Goal: Use online tool/utility: Utilize a website feature to perform a specific function

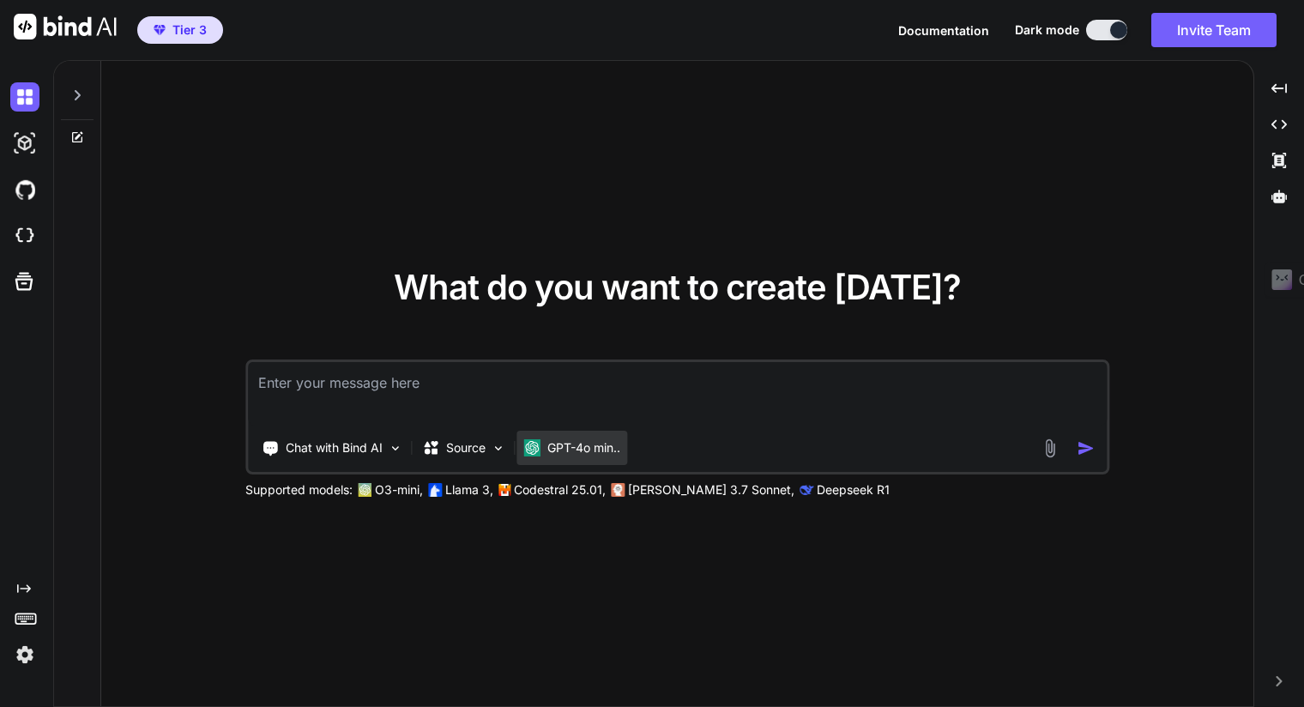
click at [554, 449] on p "GPT-4o min.." at bounding box center [583, 447] width 73 height 17
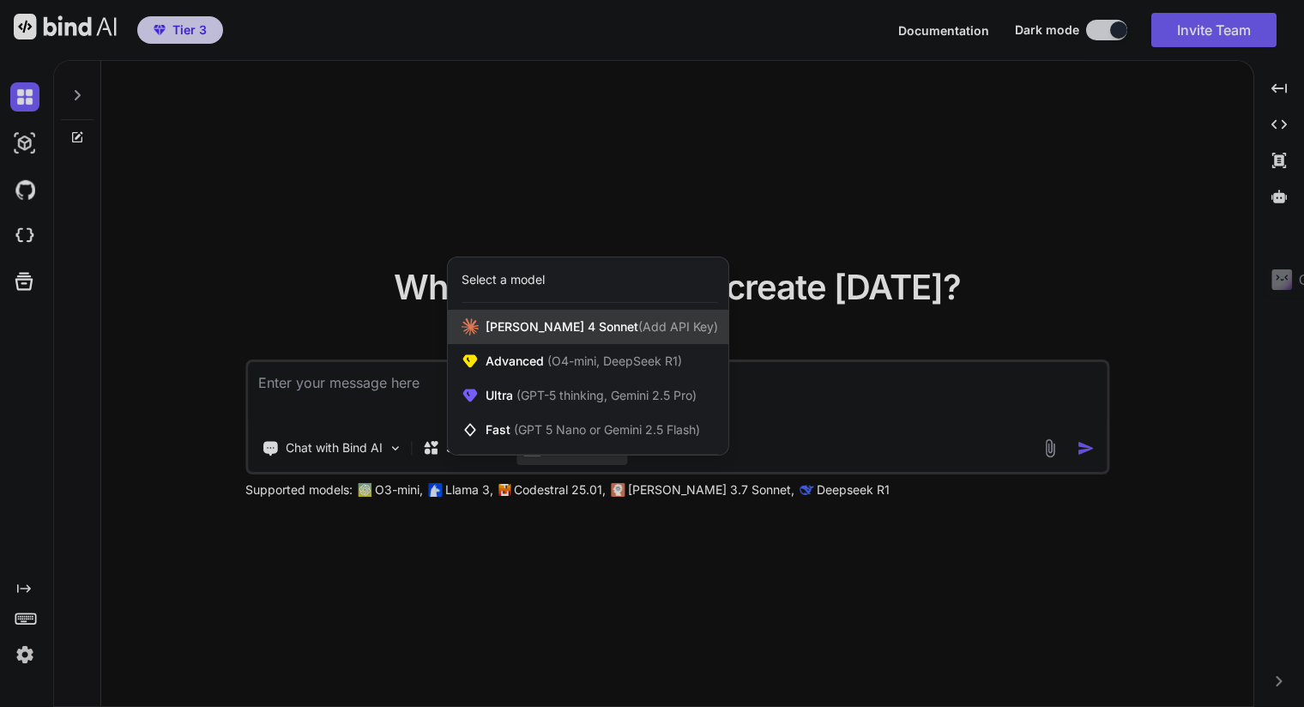
click at [494, 323] on span "[PERSON_NAME] 4 Sonnet (Add API Key)" at bounding box center [602, 326] width 232 height 17
type textarea "x"
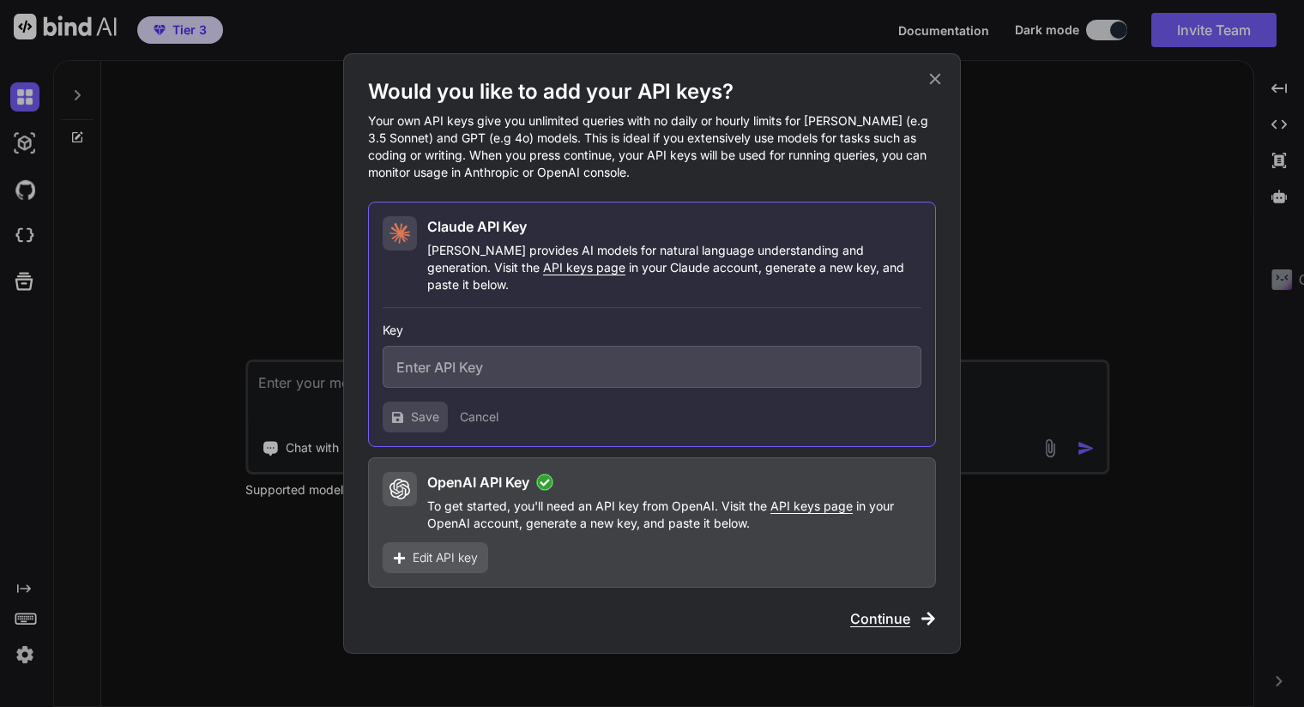
click at [470, 356] on input "text" at bounding box center [652, 367] width 539 height 42
click at [543, 275] on span "API keys page" at bounding box center [584, 267] width 82 height 15
click at [522, 348] on input "text" at bounding box center [652, 367] width 539 height 42
paste input "sk-ant-api03-SMCFlEZKZ_YO_hPdyx13phUpDTEB2ElaAf0qGoP_Co7QoqxUQgjuyO2vNQNRhmZwD0…"
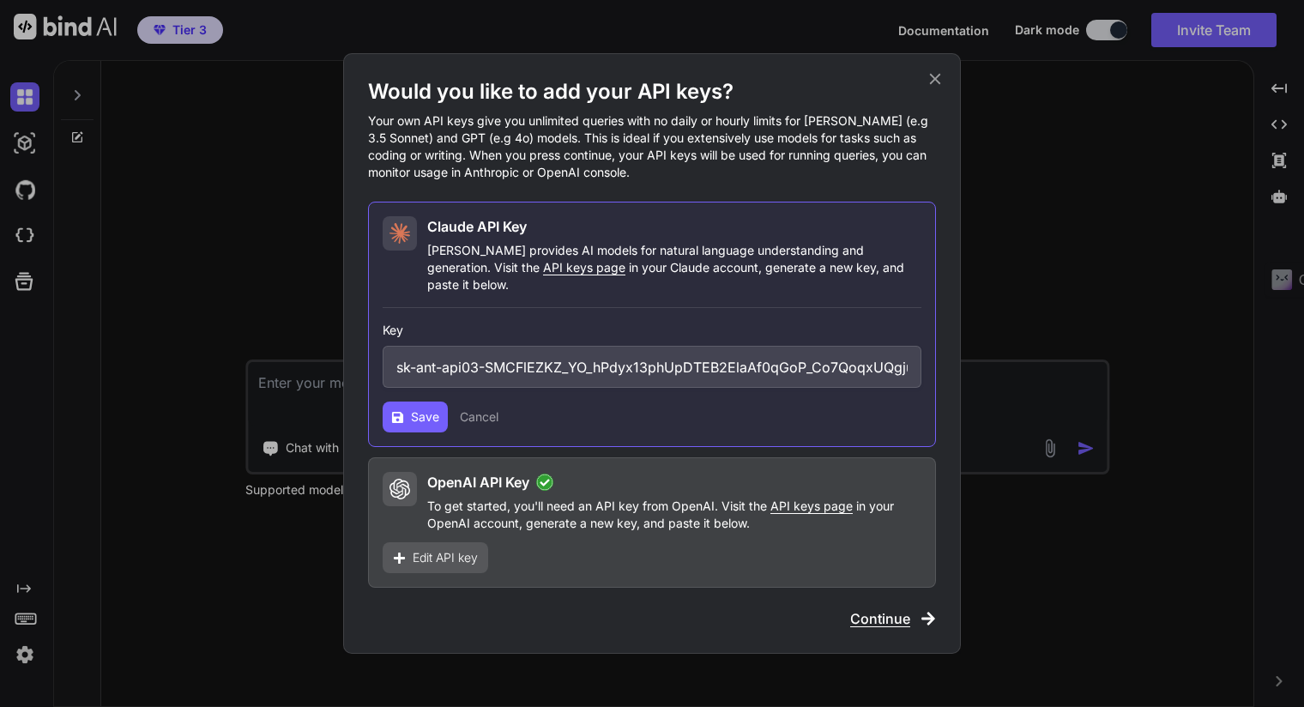
scroll to position [0, 395]
type input "sk-ant-api03-SMCFlEZKZ_YO_hPdyx13phUpDTEB2ElaAf0qGoP_Co7QoqxUQgjuyO2vNQNRhmZwD0…"
drag, startPoint x: 410, startPoint y: 409, endPoint x: 373, endPoint y: 499, distance: 97.3
click at [411, 409] on span "Save" at bounding box center [425, 416] width 28 height 17
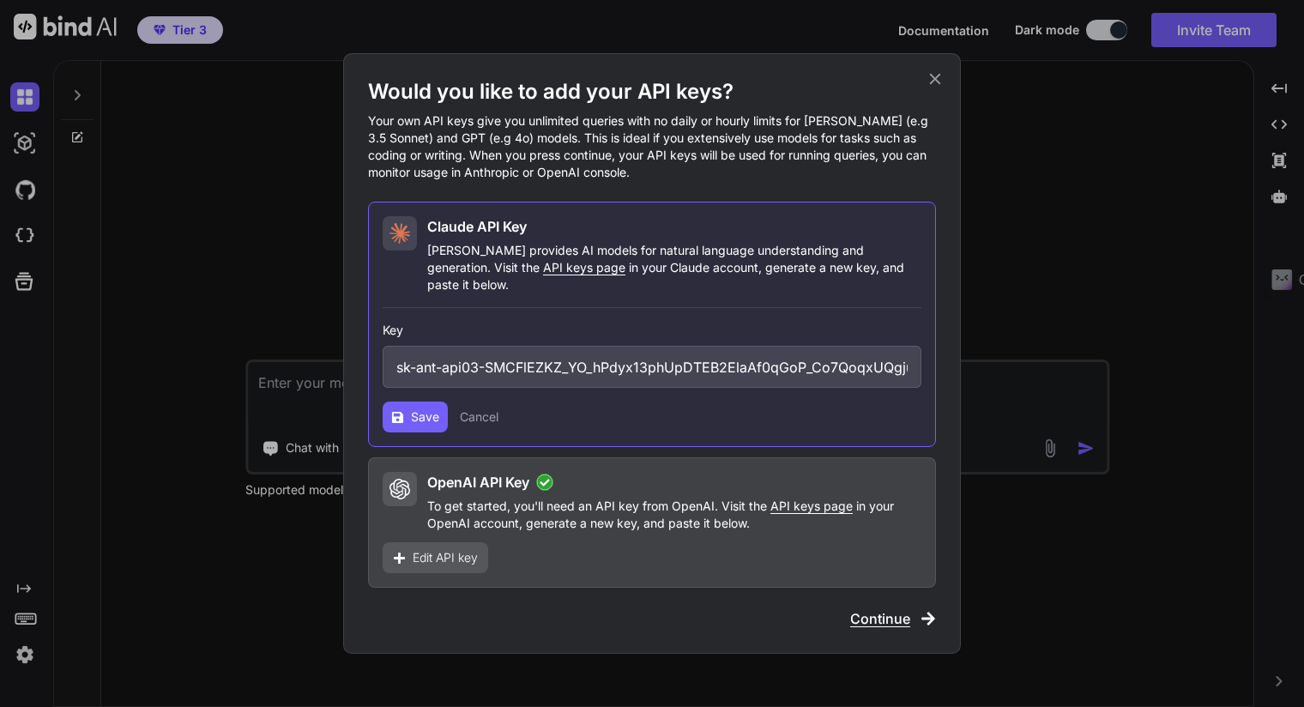
click at [927, 82] on icon at bounding box center [935, 78] width 19 height 19
